Goal: Find specific page/section: Find specific page/section

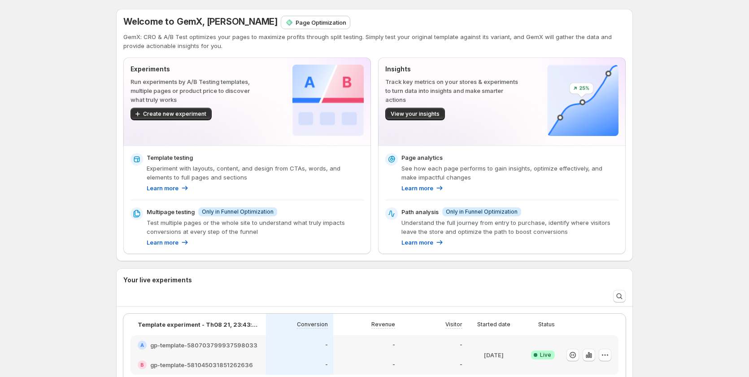
scroll to position [134, 0]
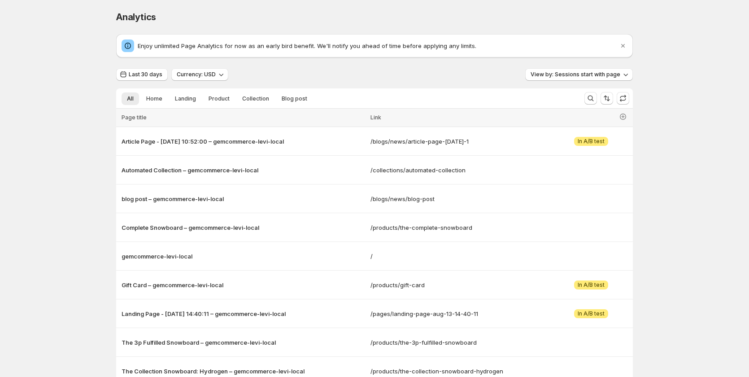
click at [153, 90] on div "All Home Landing Product Collection Blog post More views All Home Landing Produ…" at bounding box center [346, 98] width 461 height 20
click at [154, 95] on span "Home" at bounding box center [154, 98] width 16 height 7
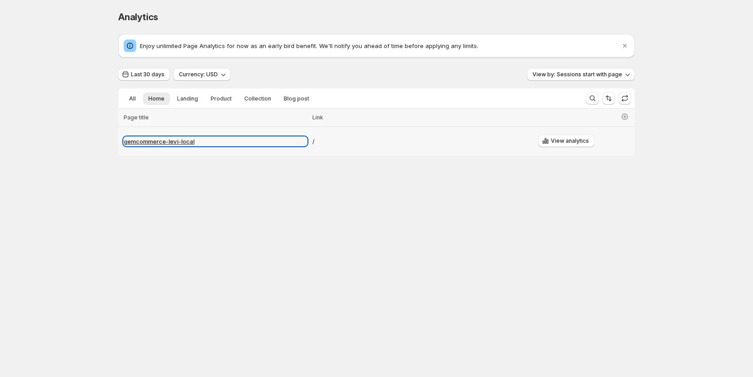
click at [162, 140] on p "gemcommerce-levi-local" at bounding box center [215, 141] width 183 height 9
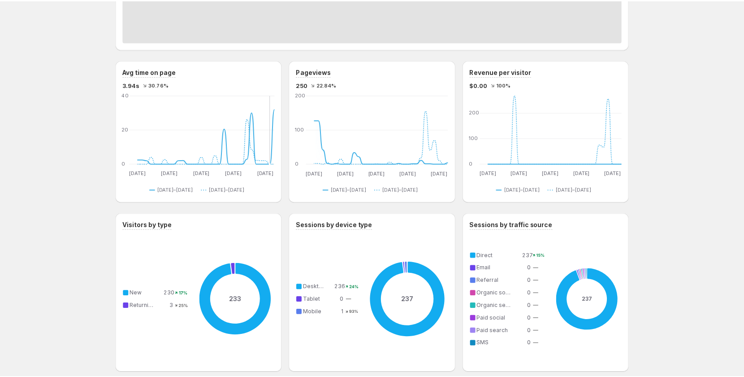
scroll to position [369, 0]
